Goal: Complete application form

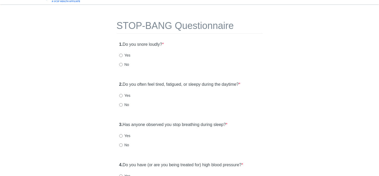
click at [125, 55] on label "Yes" at bounding box center [124, 55] width 11 height 5
click at [123, 55] on input "Yes" at bounding box center [120, 55] width 3 height 3
radio input "true"
click at [124, 94] on label "Yes" at bounding box center [124, 95] width 11 height 5
click at [123, 94] on input "Yes" at bounding box center [120, 95] width 3 height 3
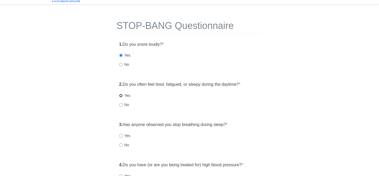
radio input "true"
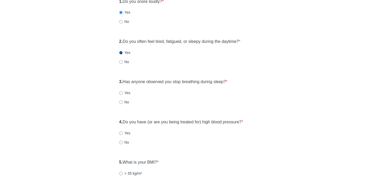
scroll to position [56, 0]
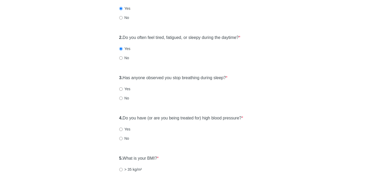
click at [124, 88] on label "Yes" at bounding box center [124, 88] width 11 height 5
click at [123, 88] on input "Yes" at bounding box center [120, 88] width 3 height 3
radio input "true"
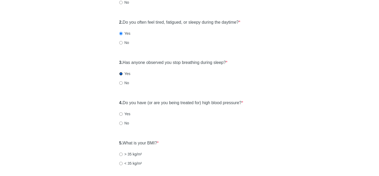
scroll to position [71, 0]
click at [122, 122] on input "No" at bounding box center [120, 122] width 3 height 3
radio input "true"
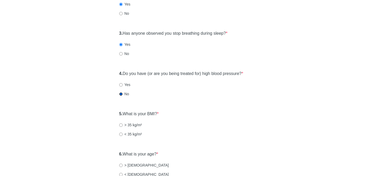
scroll to position [102, 0]
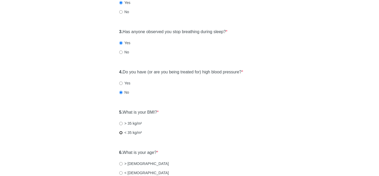
click at [121, 131] on input "< 35 kg/m²" at bounding box center [120, 132] width 3 height 3
radio input "true"
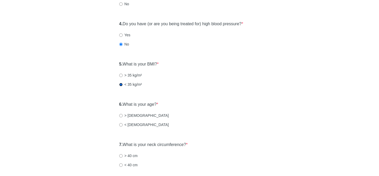
scroll to position [152, 0]
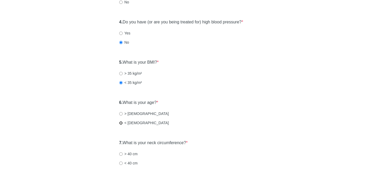
click at [122, 123] on input "< [DEMOGRAPHIC_DATA]" at bounding box center [120, 122] width 3 height 3
radio input "true"
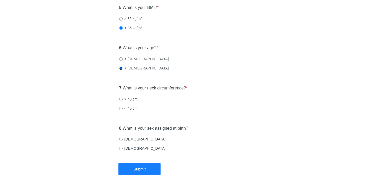
scroll to position [207, 0]
click at [120, 139] on input "[DEMOGRAPHIC_DATA]" at bounding box center [120, 138] width 3 height 3
radio input "true"
click at [120, 110] on label "< 40 cm" at bounding box center [128, 107] width 18 height 5
click at [120, 110] on input "< 40 cm" at bounding box center [120, 107] width 3 height 3
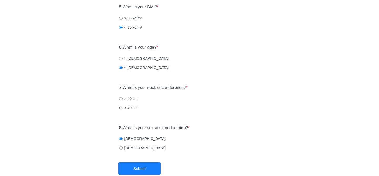
radio input "true"
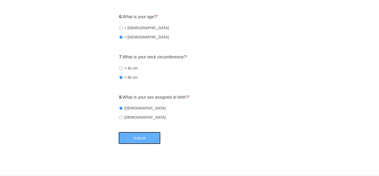
click at [124, 139] on button "Submit" at bounding box center [139, 138] width 42 height 12
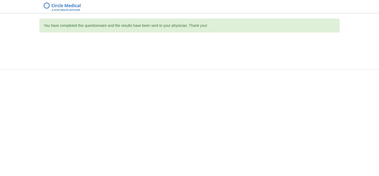
scroll to position [0, 0]
